Goal: Navigation & Orientation: Find specific page/section

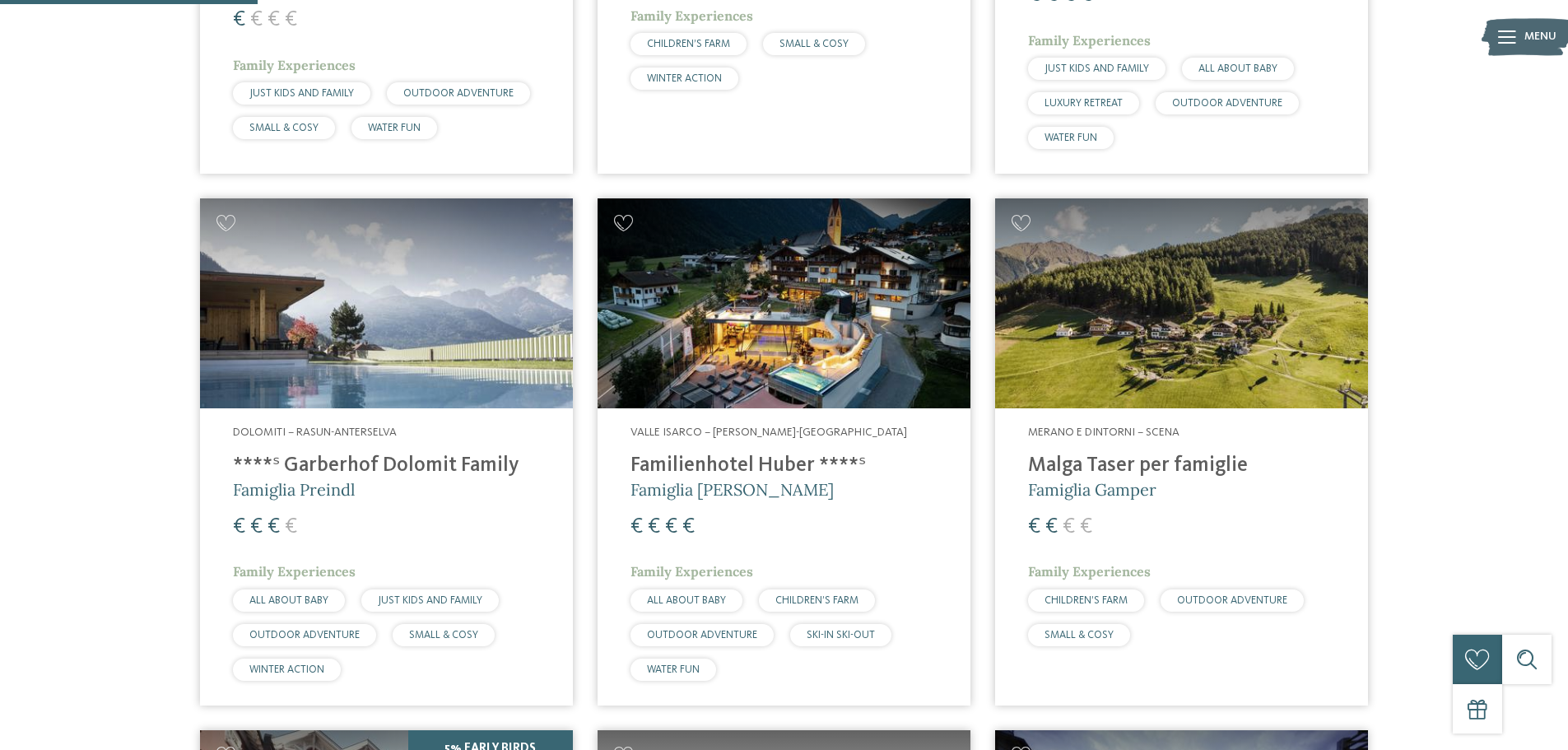
scroll to position [165, 0]
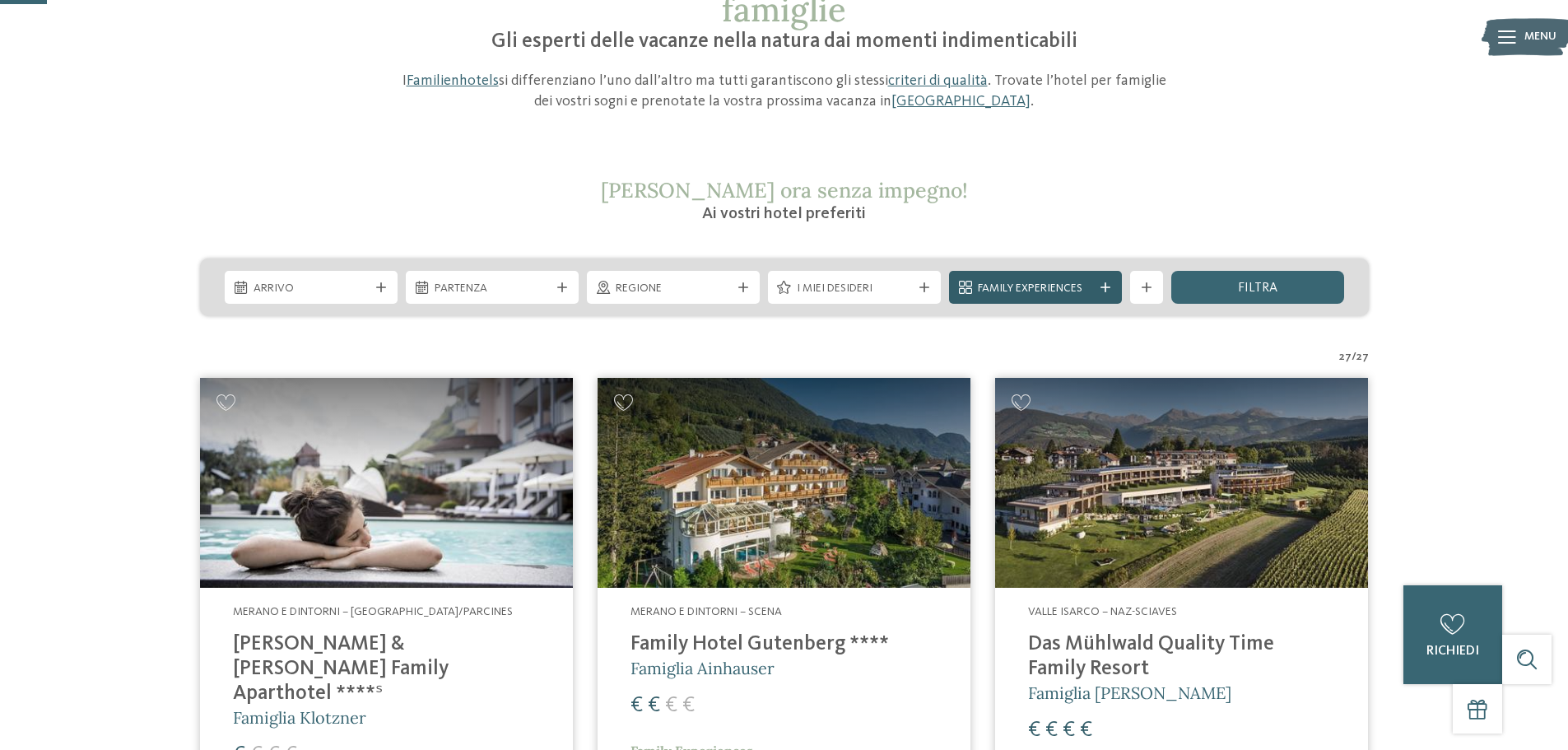
click at [1103, 290] on icon at bounding box center [1105, 287] width 9 height 9
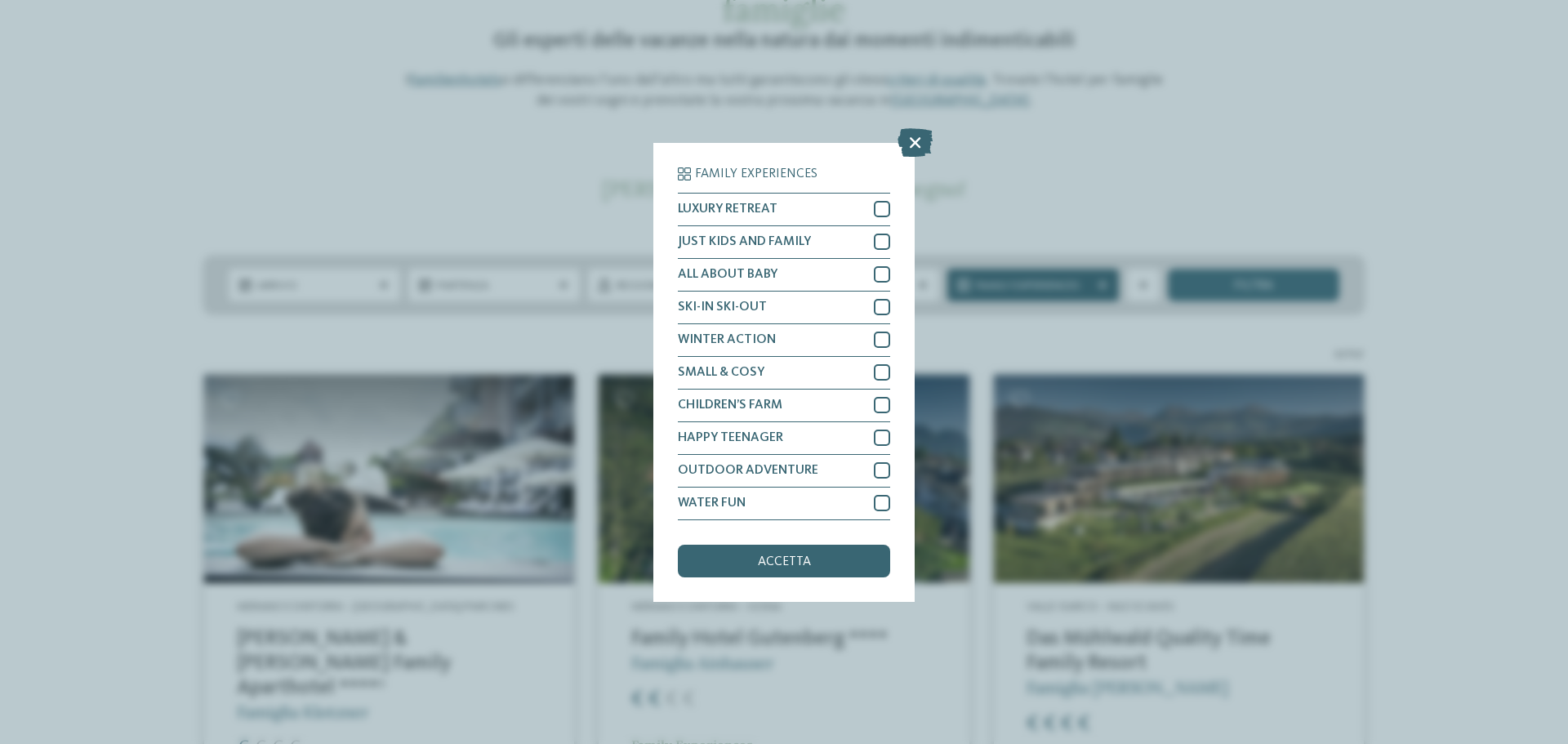
click at [1094, 288] on div "Family Experiences LUXURY RETREAT JUST KIDS AND FAMILY" at bounding box center [784, 372] width 1568 height 744
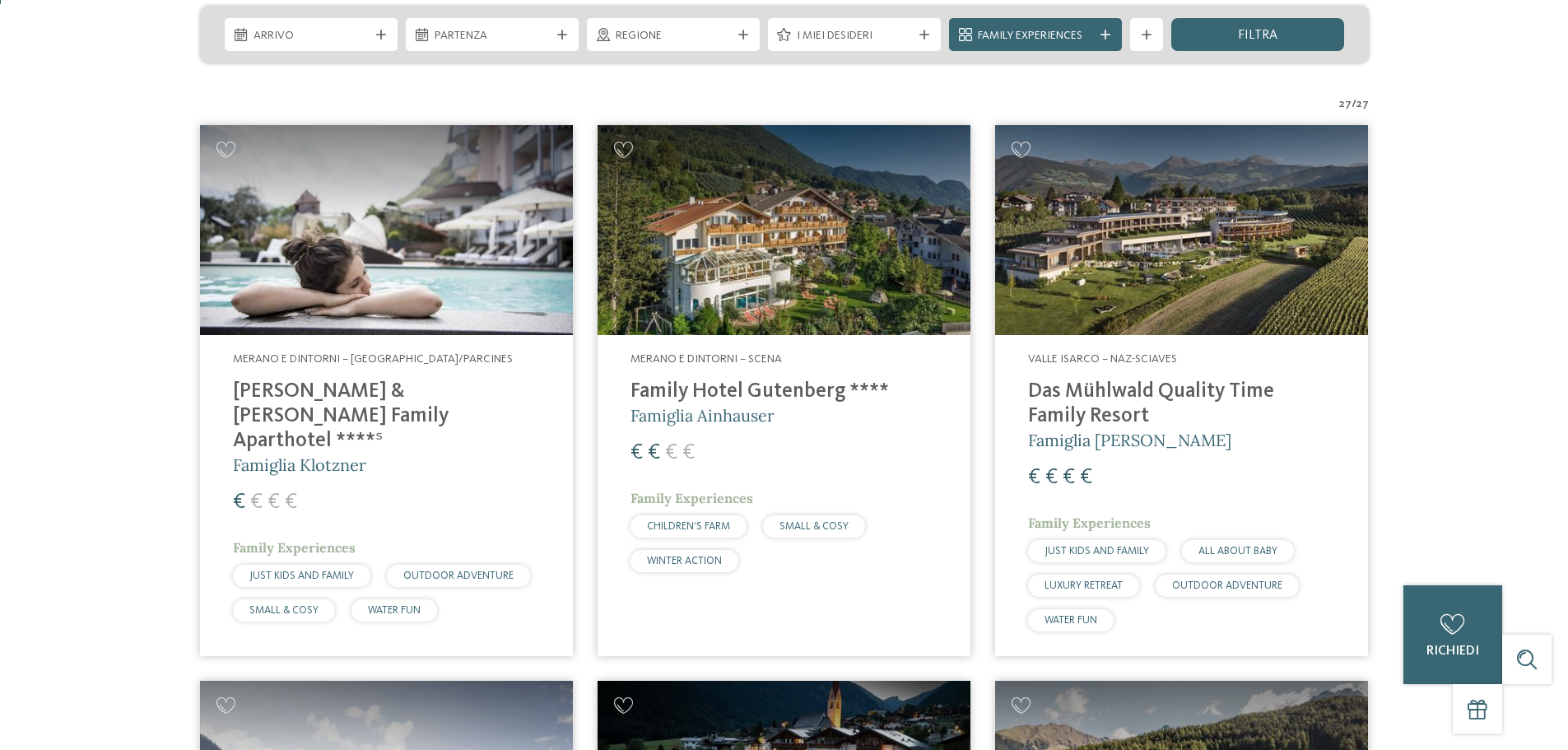
scroll to position [0, 0]
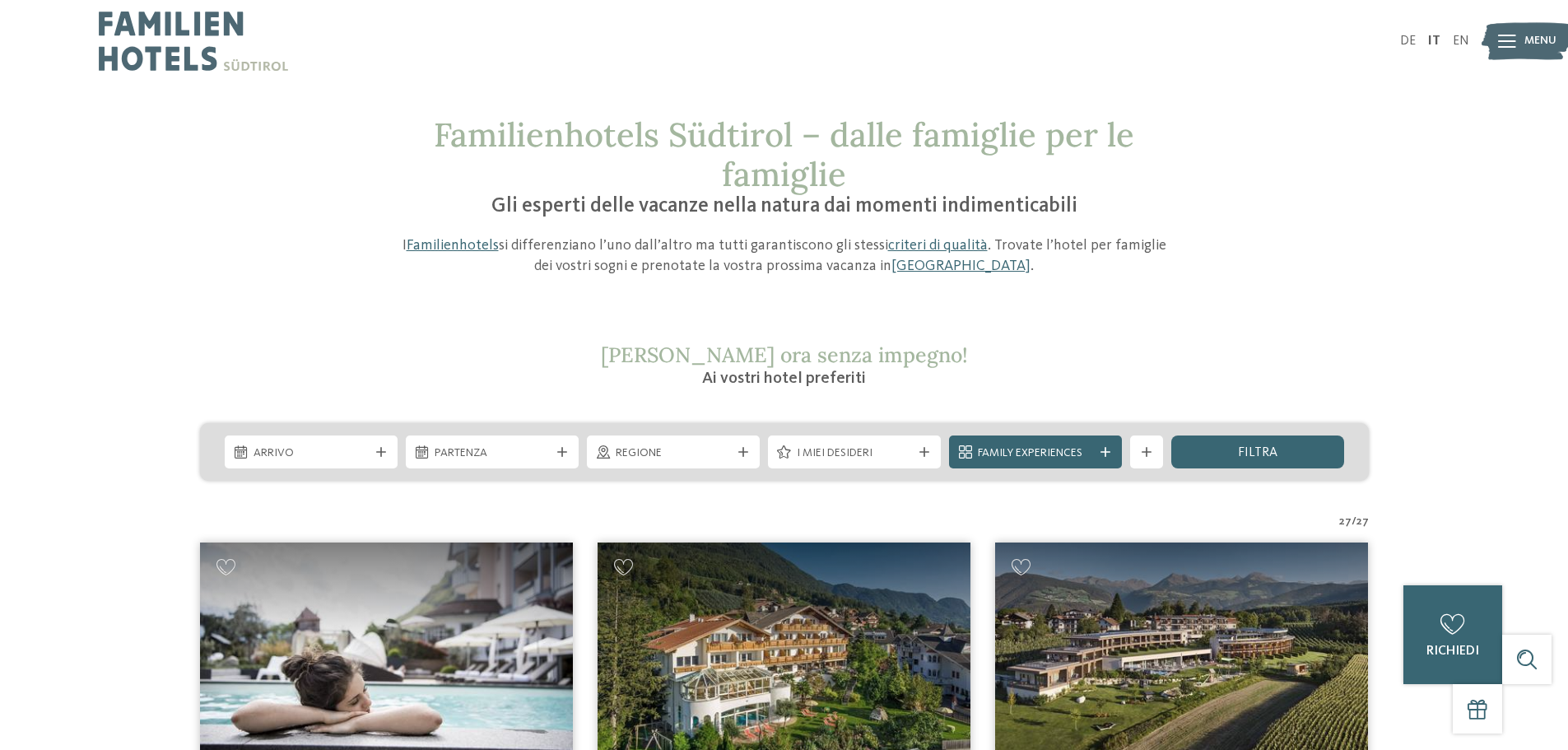
click at [198, 43] on img at bounding box center [193, 41] width 189 height 82
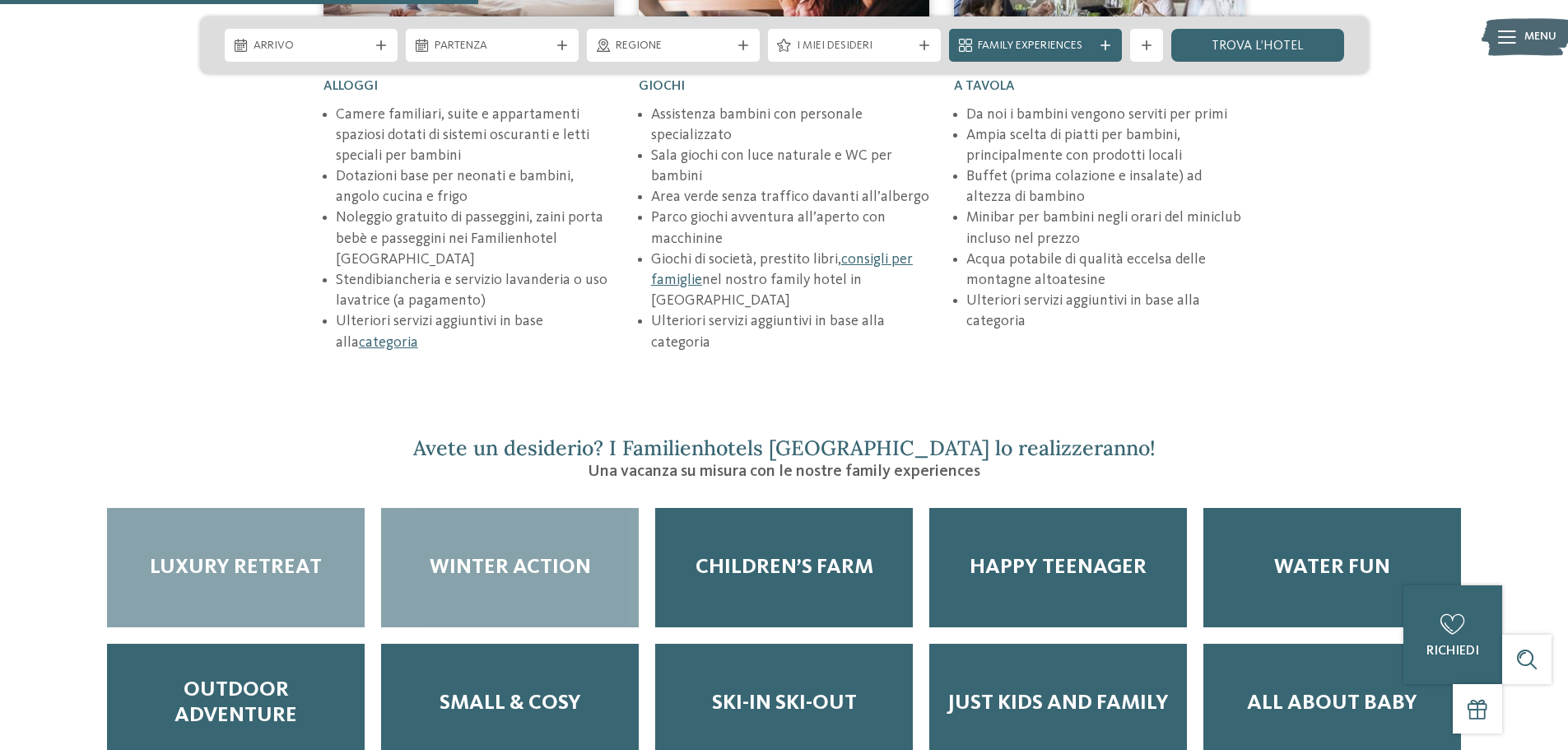
scroll to position [2633, 0]
